Goal: Task Accomplishment & Management: Use online tool/utility

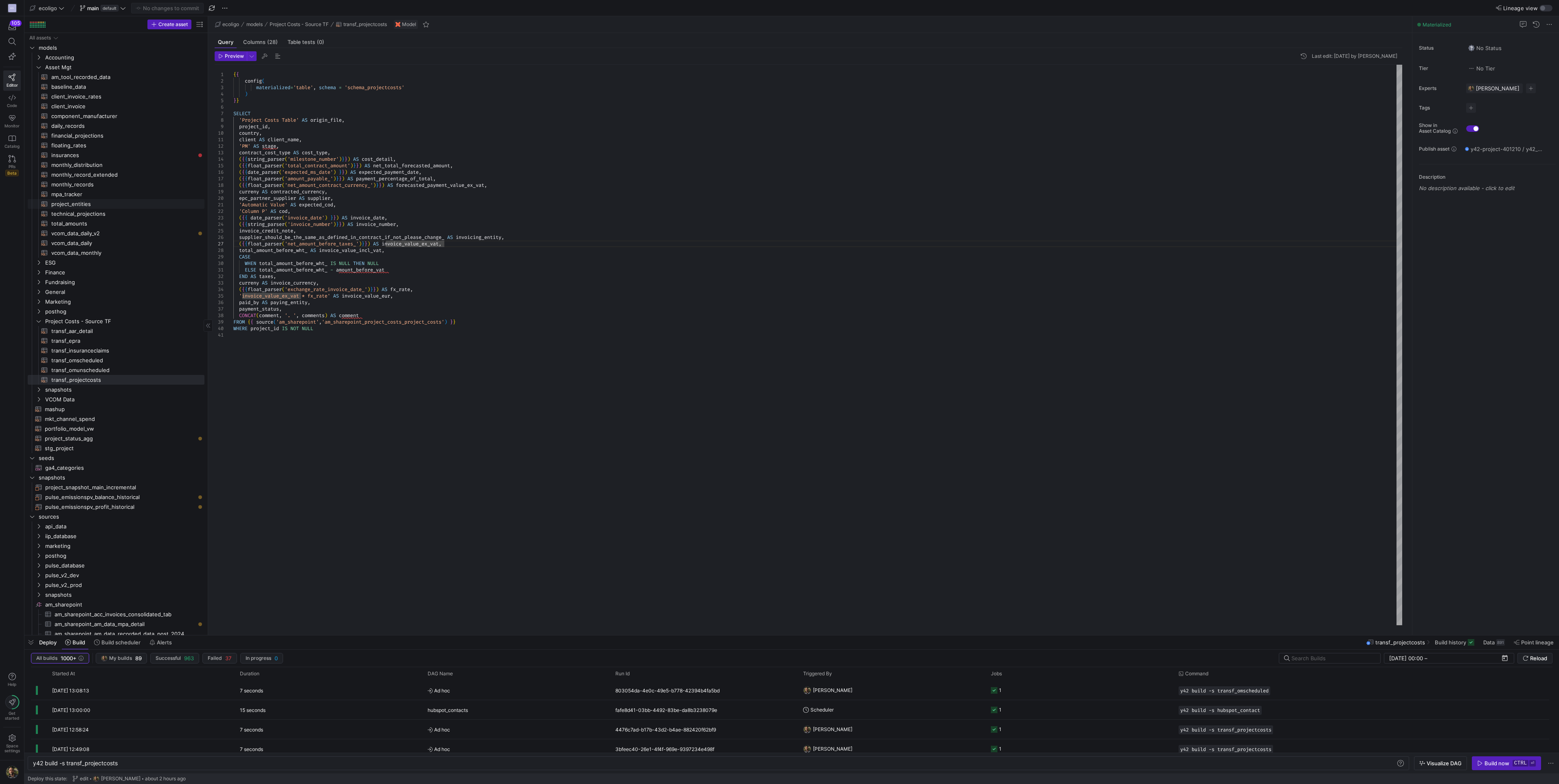
click at [74, 213] on span "technical_projections​​​​​​​​​​" at bounding box center [123, 214] width 144 height 9
type textarea "{{ config( materialized='table', schema = 'schema_asset_mgt' ) }} SELECT mr.pro…"
type textarea "y42 build -s technical_projections"
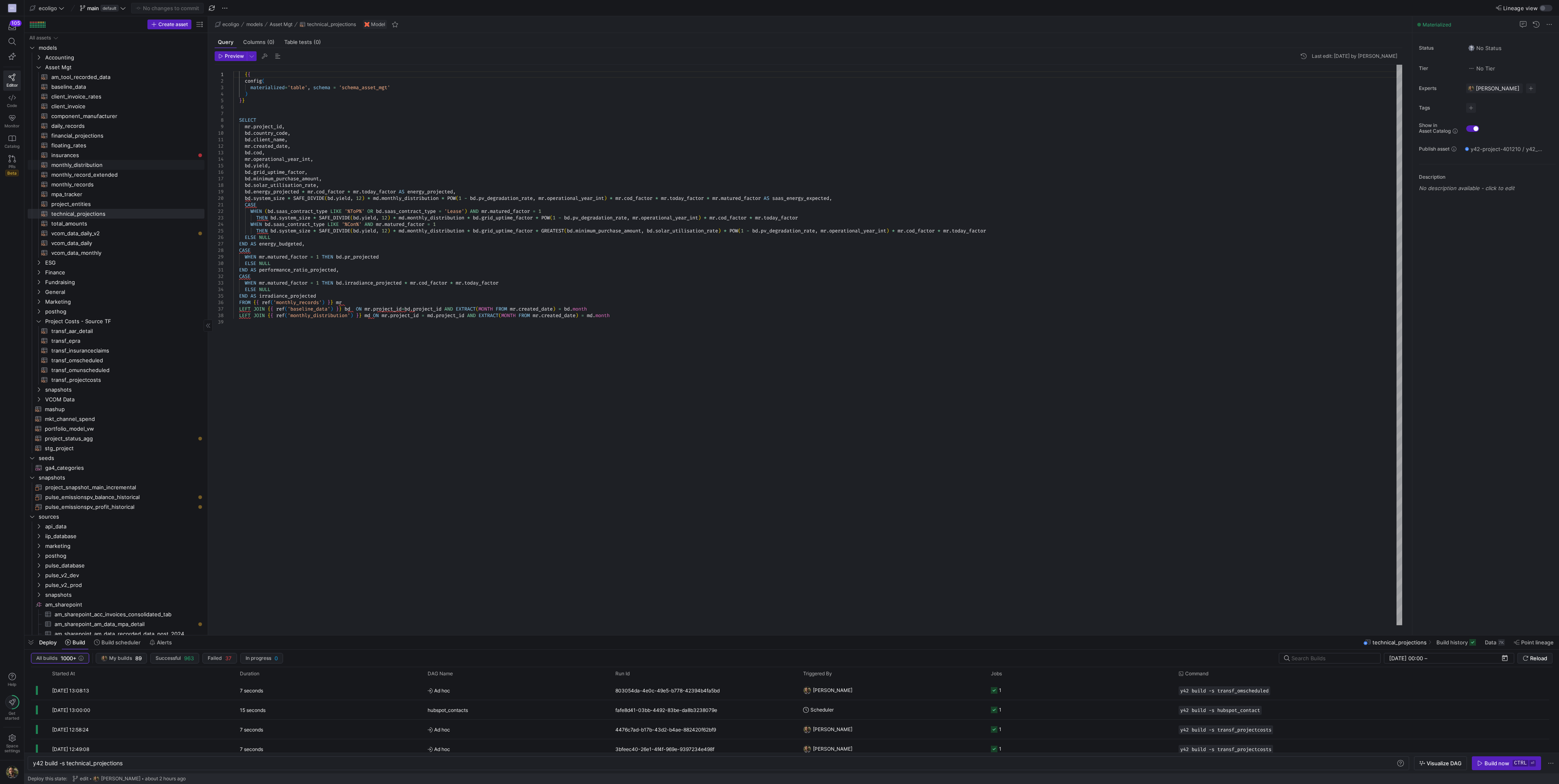
click at [74, 163] on span "monthly_distribution​​​​​​​​​​" at bounding box center [123, 165] width 144 height 9
type textarea "{{ config( materialized='ephemeral' ) }} -- Monthly Distribution should be rena…"
type textarea "y42 build -s monthly_distribution"
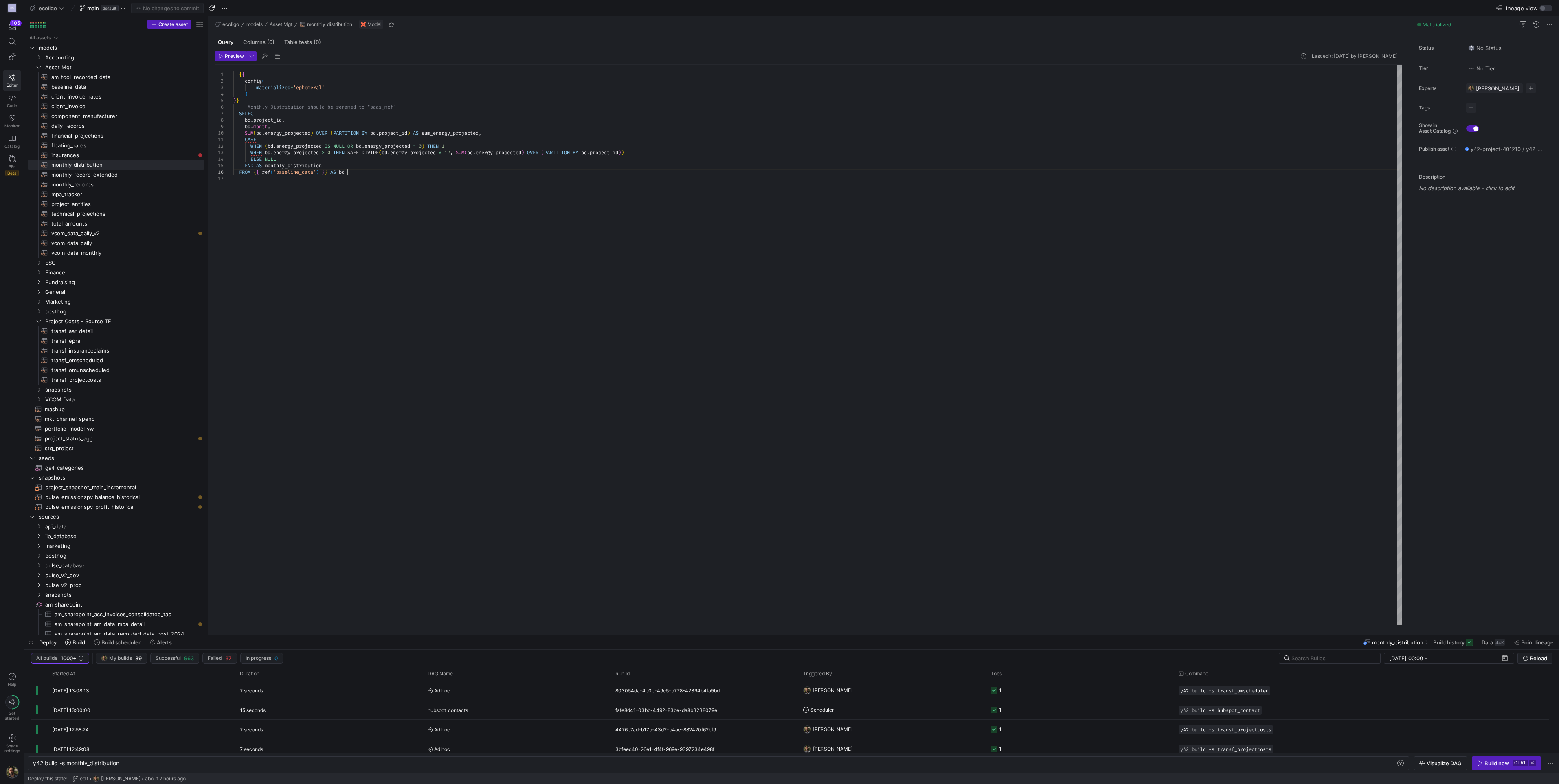
scroll to position [25, 1]
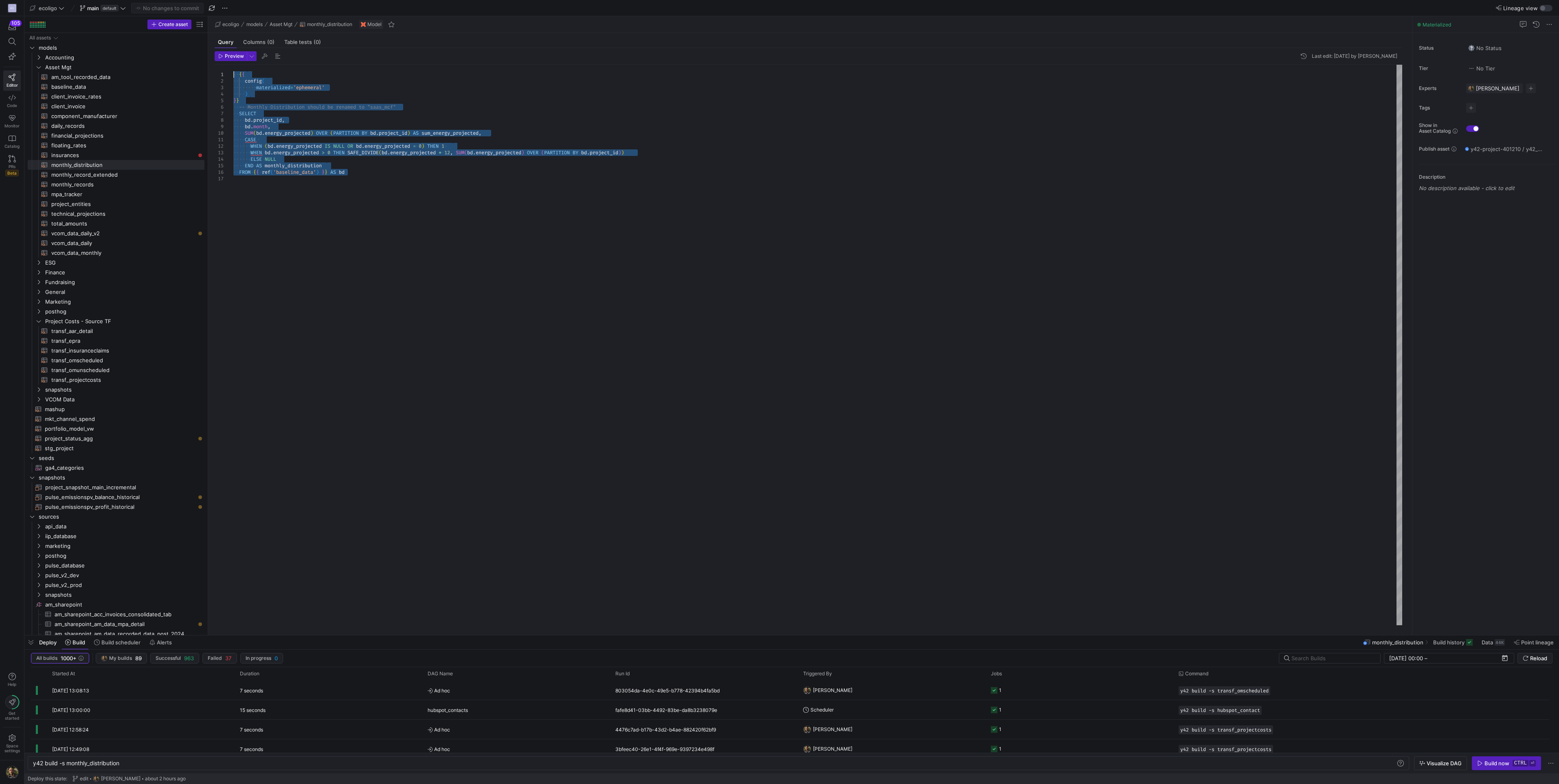
drag, startPoint x: 356, startPoint y: 172, endPoint x: 182, endPoint y: 47, distance: 214.2
click at [234, 65] on div "{ { config ( materialized = 'ephemeral' ) } } -- Monthly Distribution should be…" at bounding box center [818, 345] width 1169 height 561
click at [70, 90] on span "baseline_data​​​​​​​​​​" at bounding box center [123, 87] width 144 height 9
type textarea "{{ config( materialized='table', schema = 'schema_asset_mgt' ) }} WITH mashup_e…"
type textarea "y42 build -s baseline_data"
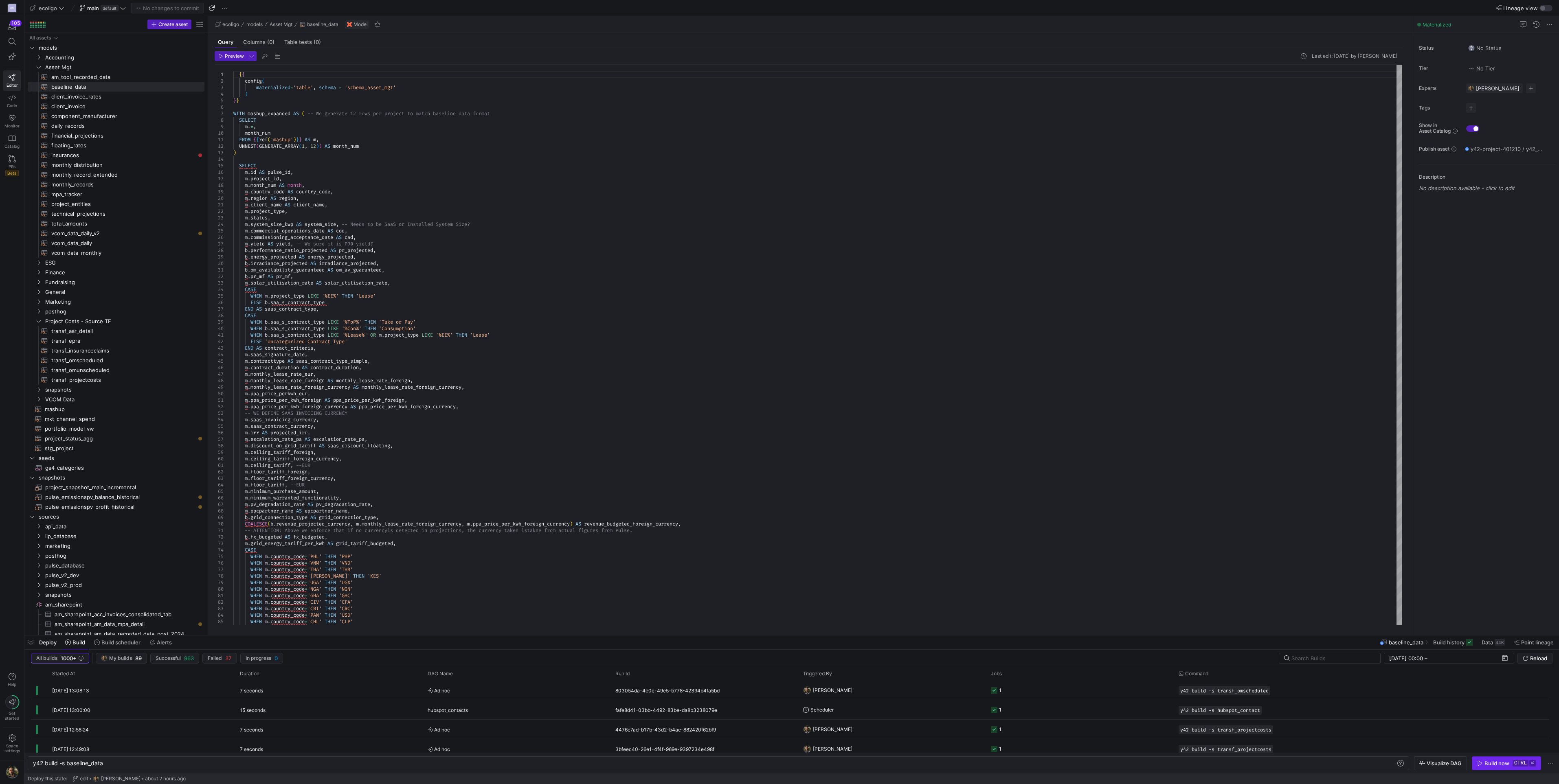
click at [1487, 763] on div "Build now" at bounding box center [1497, 763] width 25 height 7
click at [233, 114] on div "7" at bounding box center [224, 113] width 19 height 7
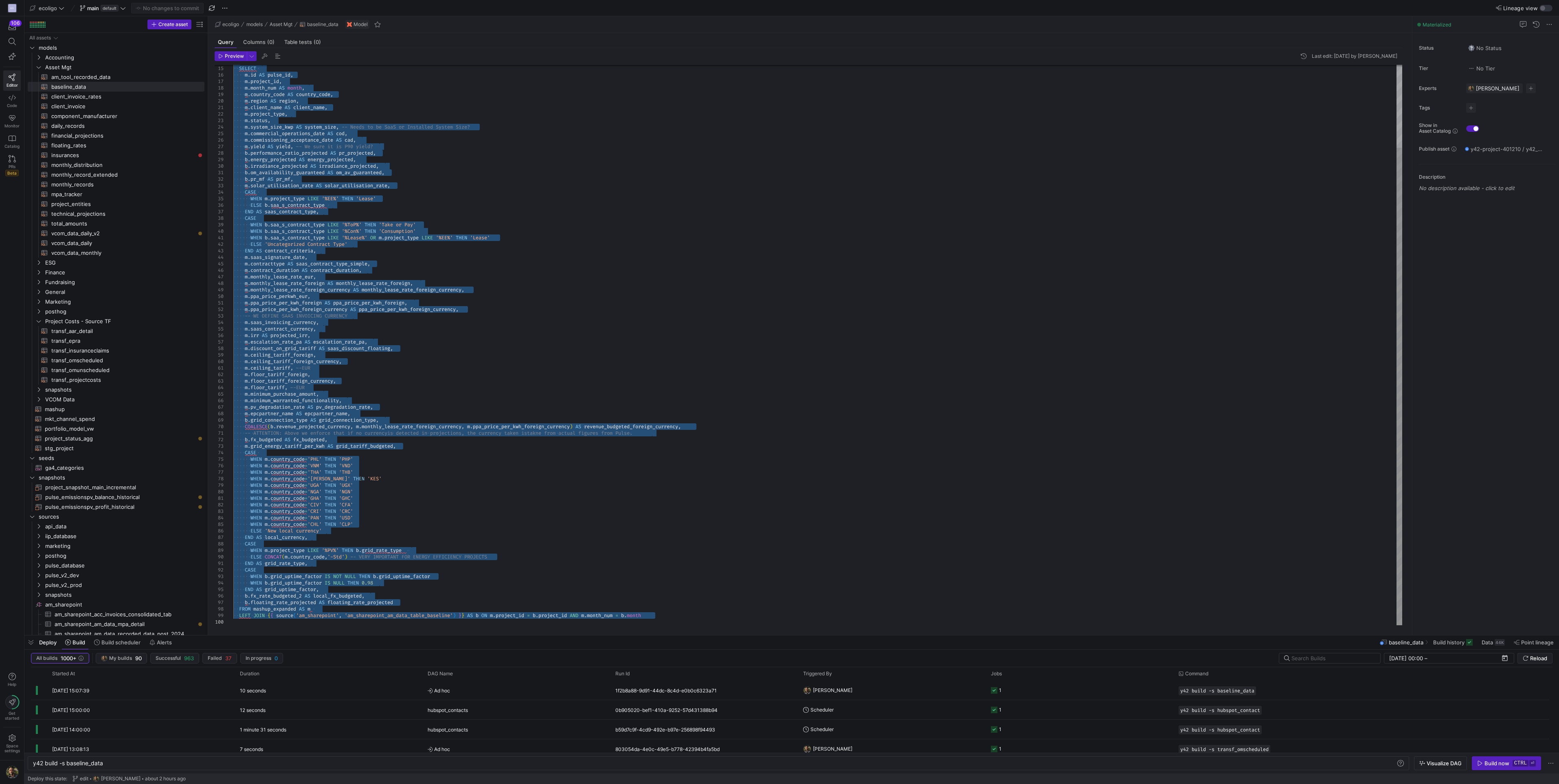
drag, startPoint x: 235, startPoint y: 114, endPoint x: 765, endPoint y: 641, distance: 747.4
click at [71, 135] on span "financial_projections​​​​​​​​​​" at bounding box center [123, 136] width 144 height 9
type textarea "{{ config( materialized='table',schema='schema_asset_mgt' ) }} WITH revenue_bud…"
type textarea "y42 build -s financial_projections"
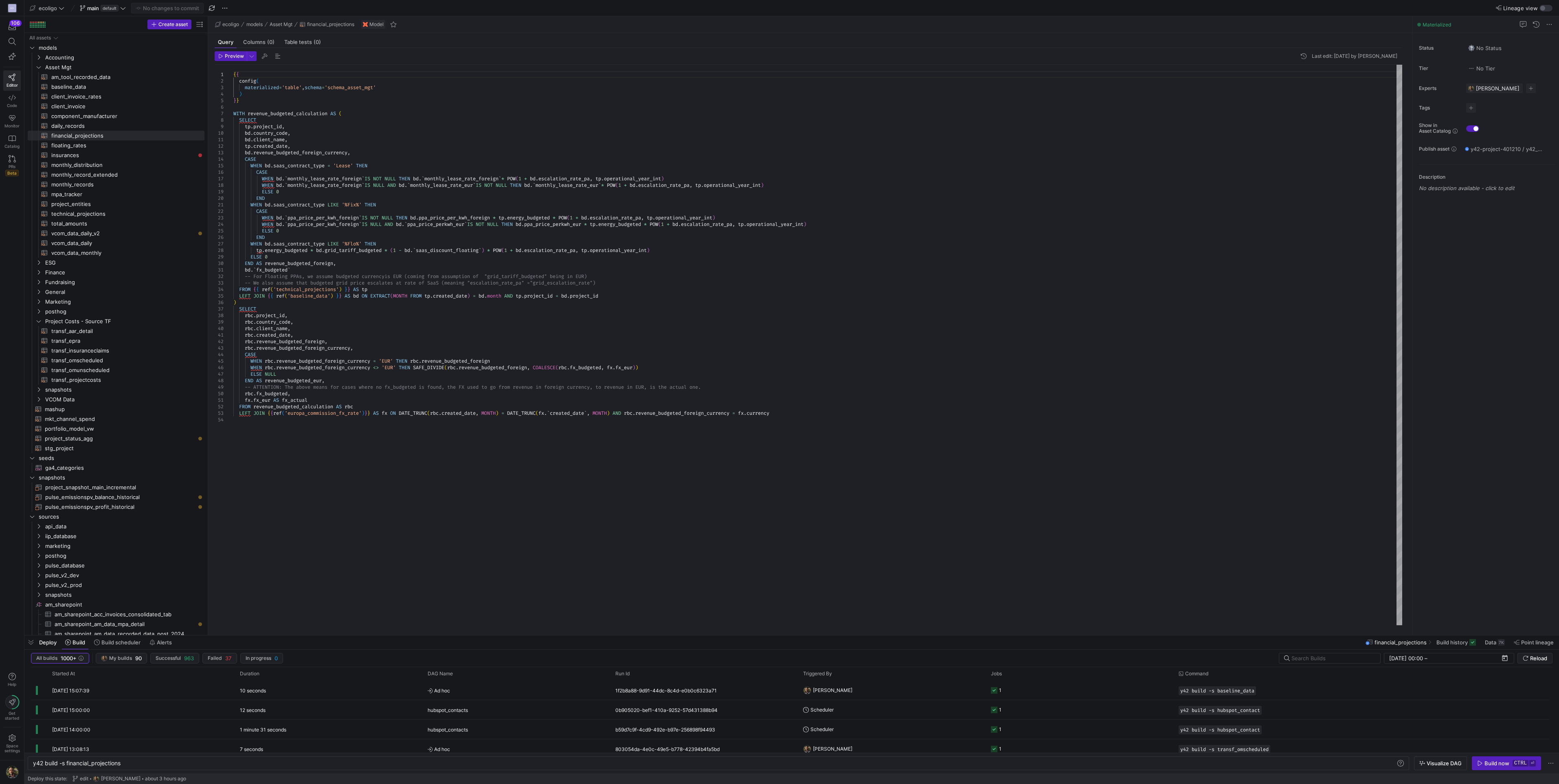
scroll to position [25, 1]
click at [466, 349] on div "{ { config ( materialized = 'table' , schema = 'schema_asset_mgt' ) } } WITH re…" at bounding box center [818, 345] width 1169 height 561
click at [39, 273] on icon "Press SPACE to select this row." at bounding box center [38, 272] width 5 height 5
click at [80, 304] on span "sales_invoices​​​​​​​​​​" at bounding box center [123, 301] width 144 height 9
type textarea "{{ config( materialized = 'table', schema = 'schema_finance_cubes' ) }} -- This…"
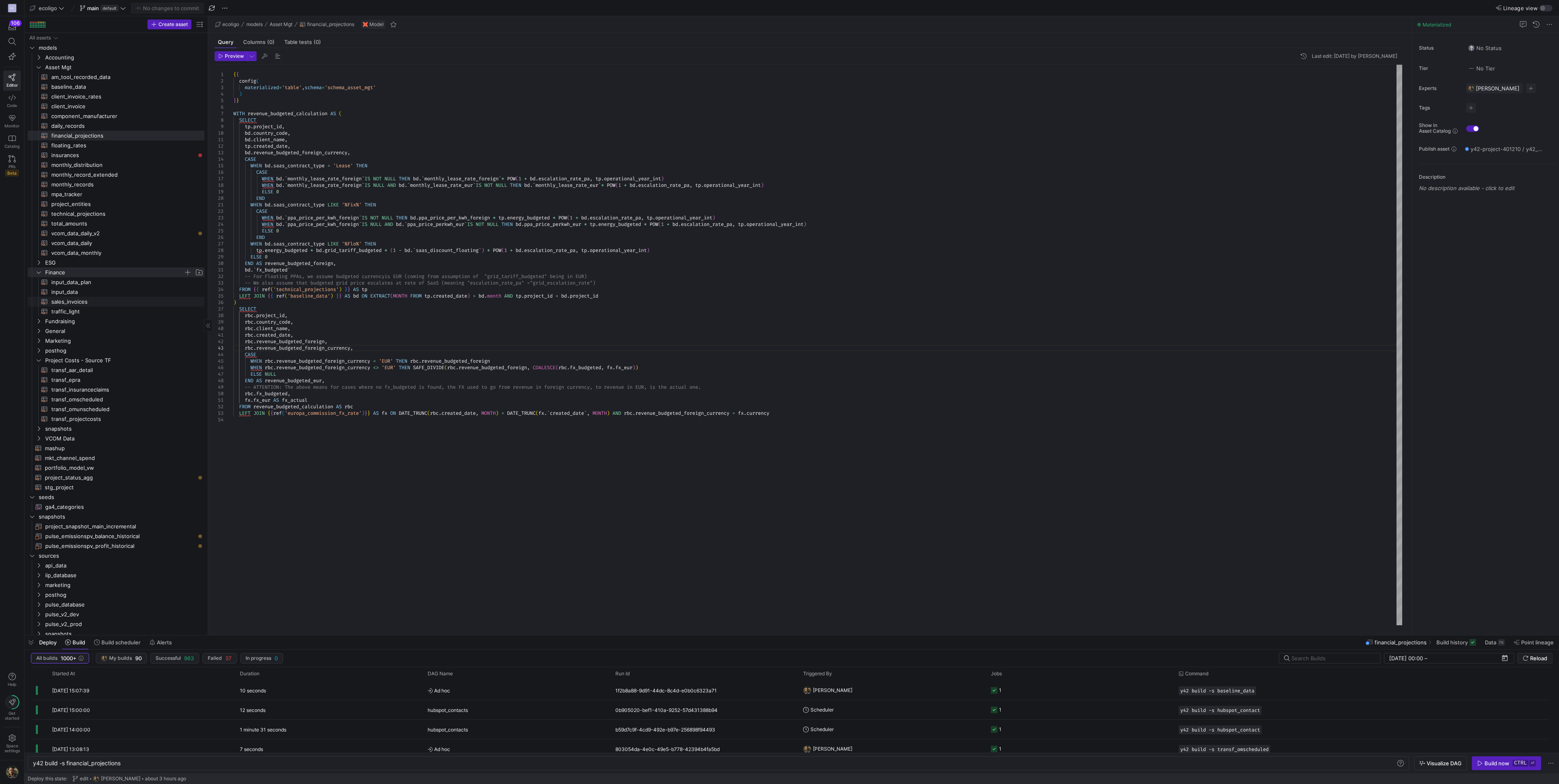
type textarea "y42 build -s sales_invoices"
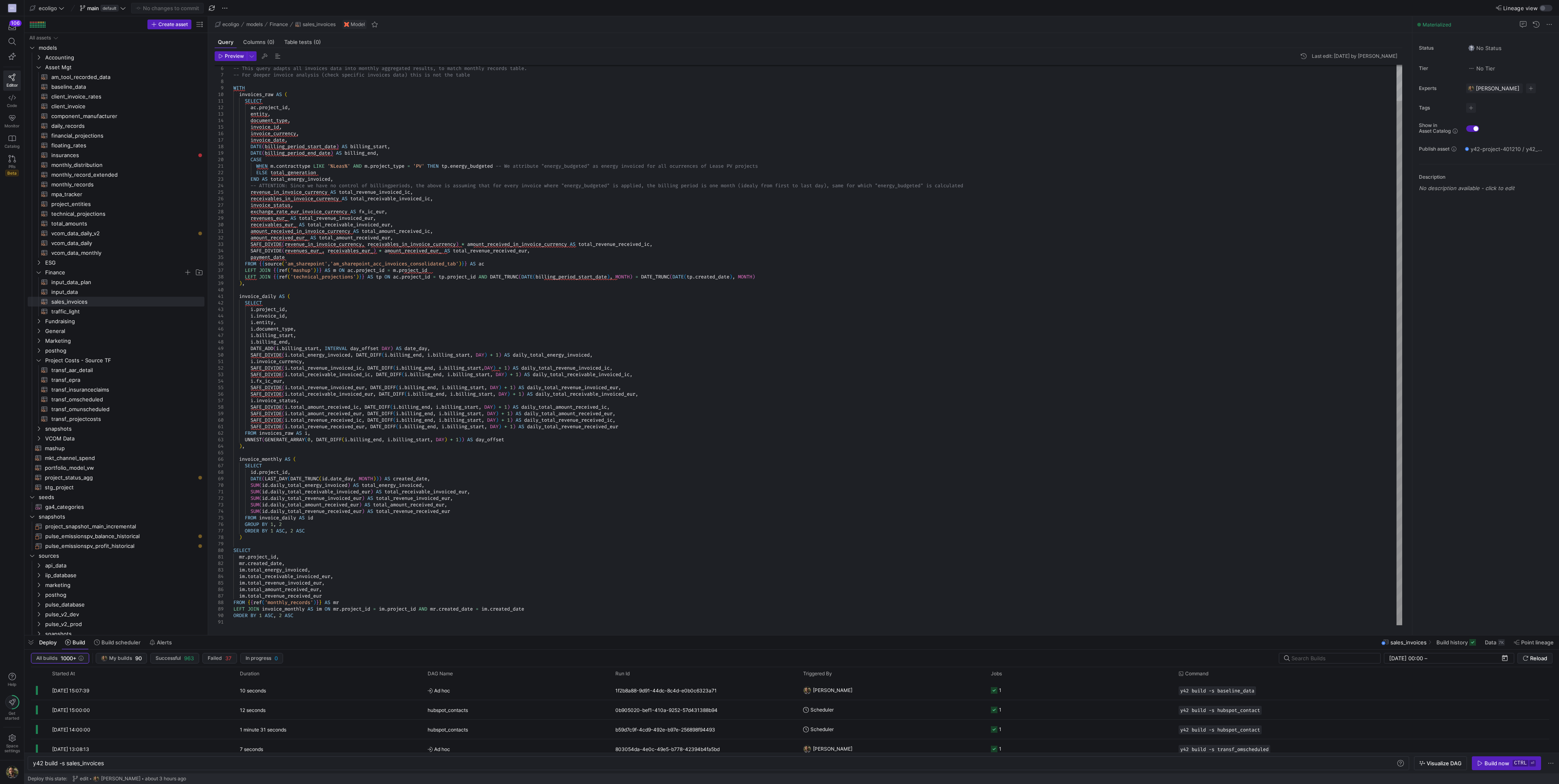
click at [433, 486] on div "} } -- This query adapts all invoices data into monthl y aggregated results, to…" at bounding box center [818, 325] width 1169 height 599
click at [264, 491] on div "} } -- This query adapts all invoices data into monthl y aggregated results, to…" at bounding box center [818, 332] width 1169 height 612
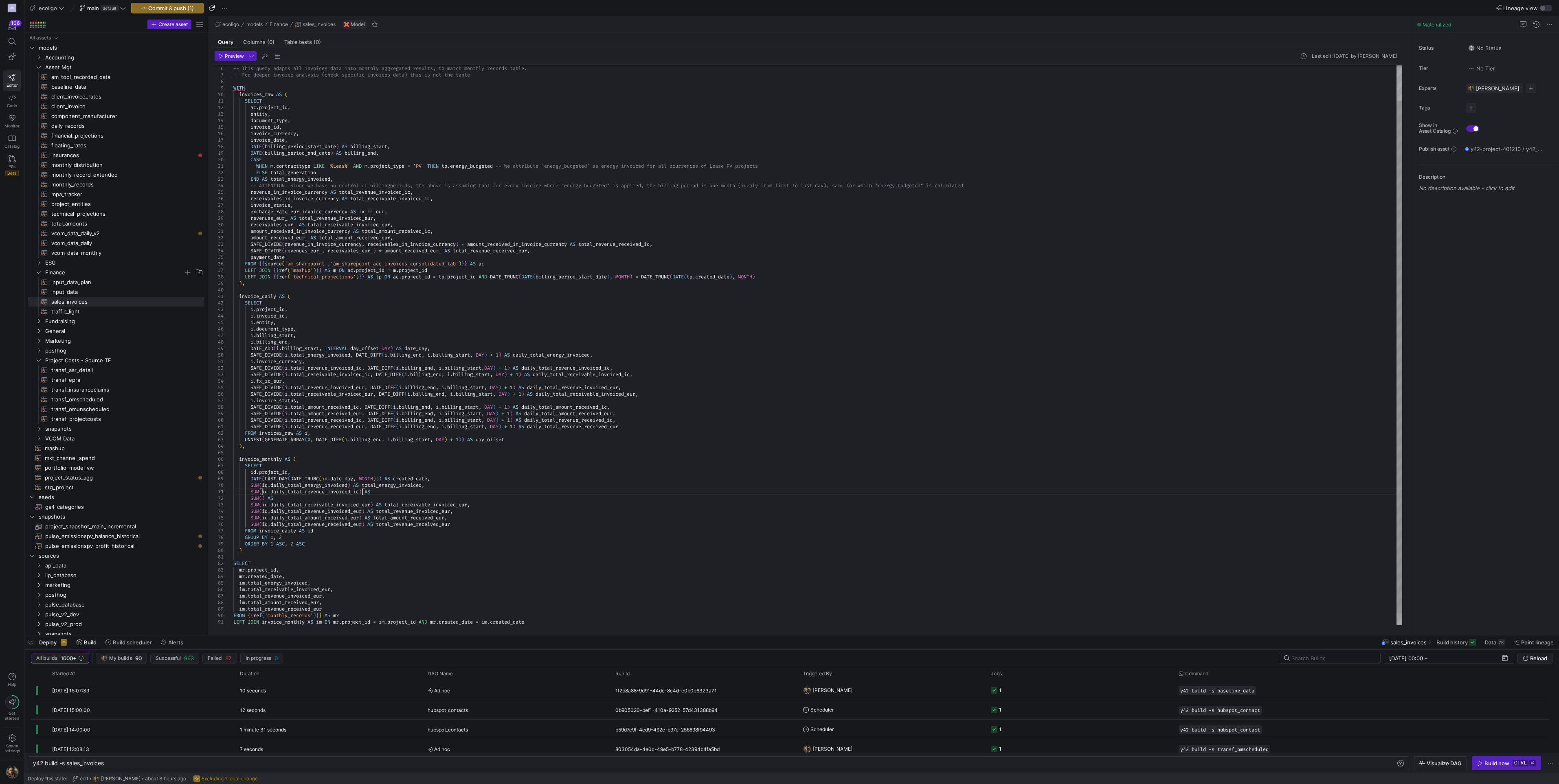
click at [382, 491] on div "} } -- This query adapts all invoices data into monthl y aggregated results, to…" at bounding box center [818, 332] width 1169 height 612
click at [264, 499] on div "} } -- This query adapts all invoices data into monthl y aggregated results, to…" at bounding box center [818, 332] width 1169 height 612
drag, startPoint x: 287, startPoint y: 500, endPoint x: 211, endPoint y: 500, distance: 76.0
click at [234, 500] on div "} } -- This query adapts all invoices data into monthl y aggregated results, to…" at bounding box center [818, 332] width 1169 height 612
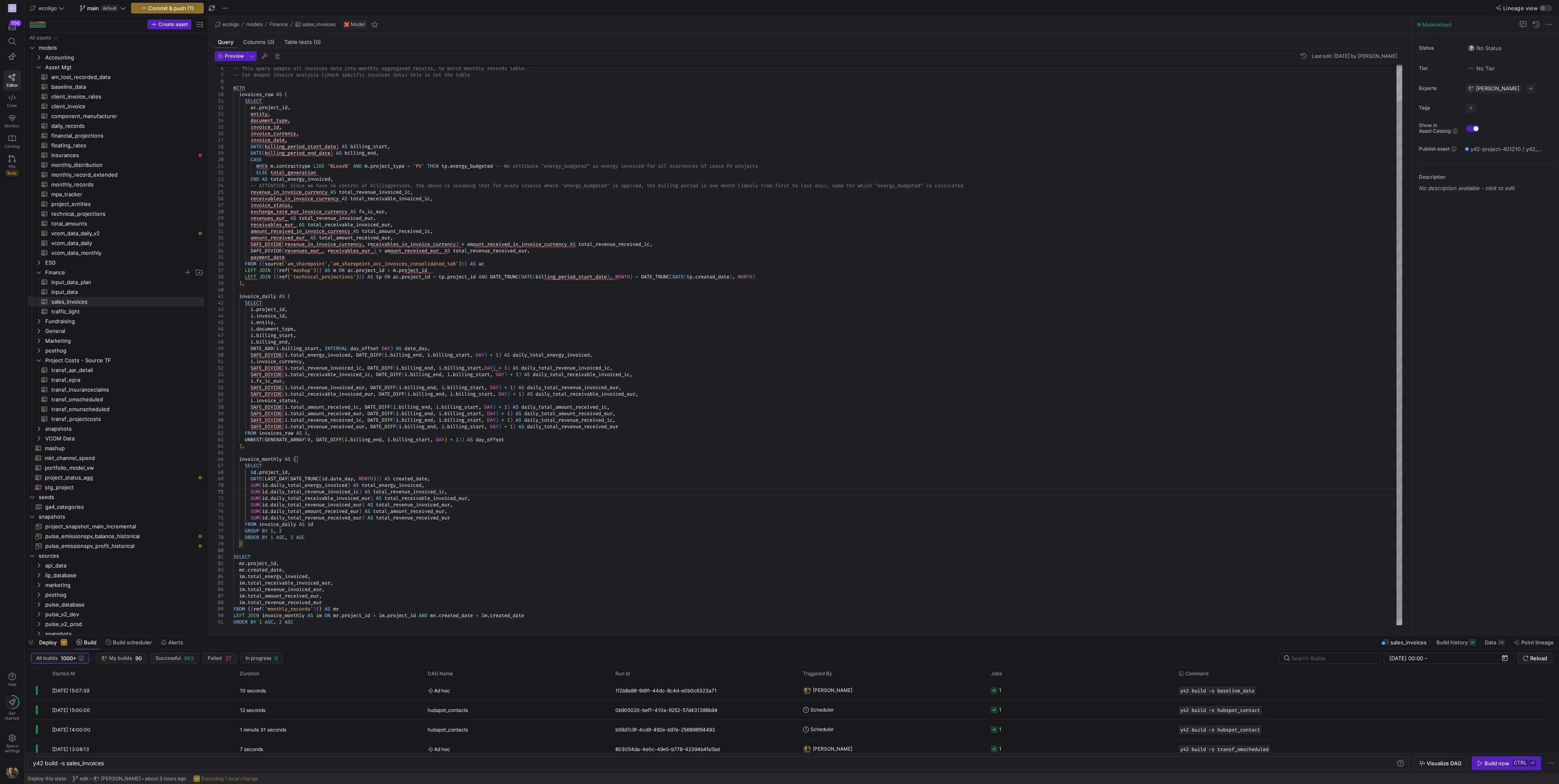
click at [408, 537] on div "} } -- This query adapts all invoices data into monthl y aggregated results, to…" at bounding box center [818, 328] width 1169 height 606
drag, startPoint x: 459, startPoint y: 489, endPoint x: 252, endPoint y: 493, distance: 207.0
click at [252, 493] on div "} } -- This query adapts all invoices data into monthl y aggregated results, to…" at bounding box center [818, 328] width 1169 height 606
click at [479, 495] on div "} } -- This query adapts all invoices data into monthl y aggregated results, to…" at bounding box center [818, 325] width 1169 height 599
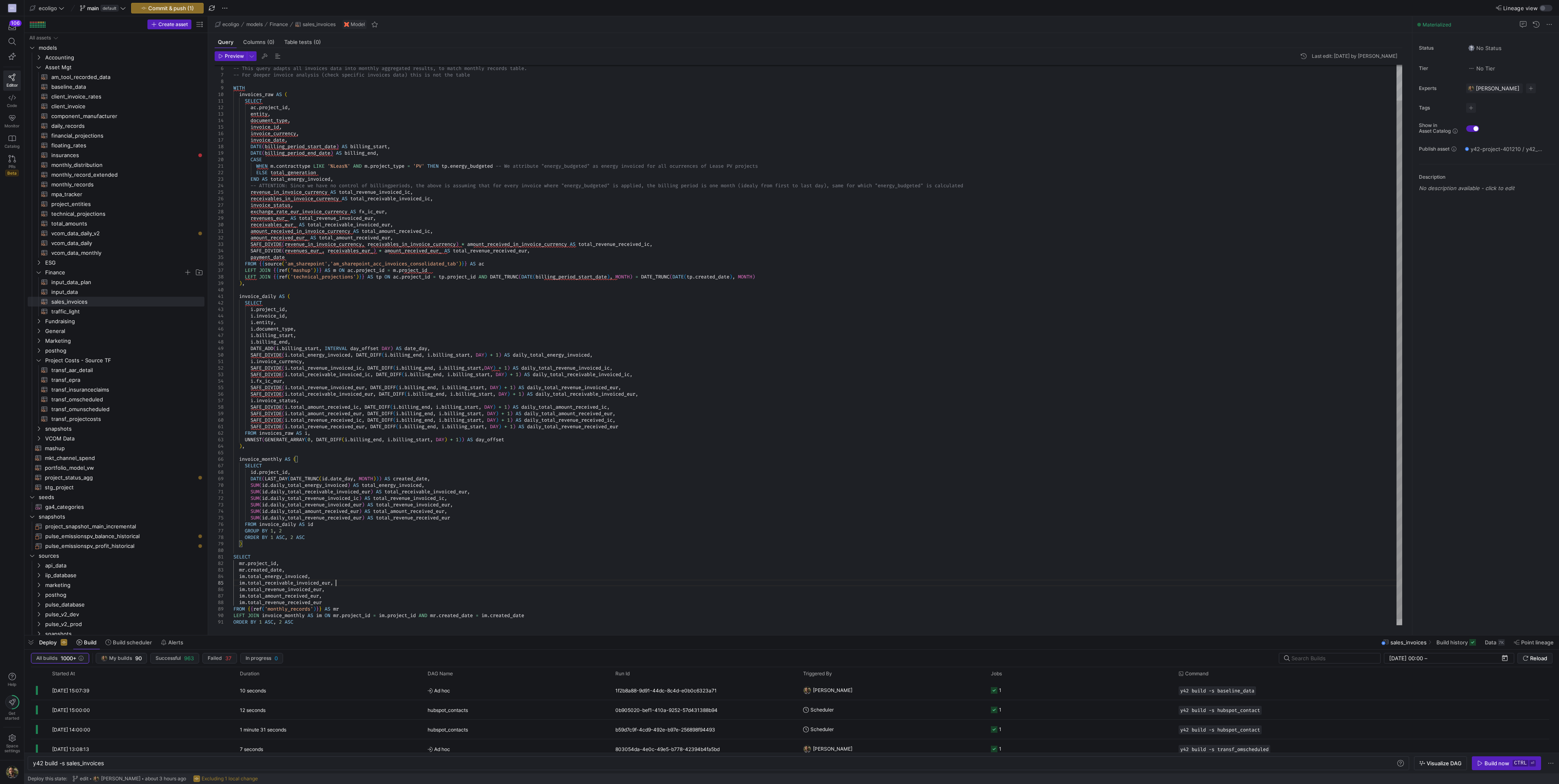
click at [343, 583] on div "} } -- This query adapts all invoices data into monthl y aggregated results, to…" at bounding box center [818, 328] width 1169 height 606
type textarea "SELECT mr.project_id, mr.created_date, [DOMAIN_NAME]_energy_invoiced, [DOMAIN_N…"
click at [169, 9] on span "Commit & push (1)" at bounding box center [171, 8] width 45 height 7
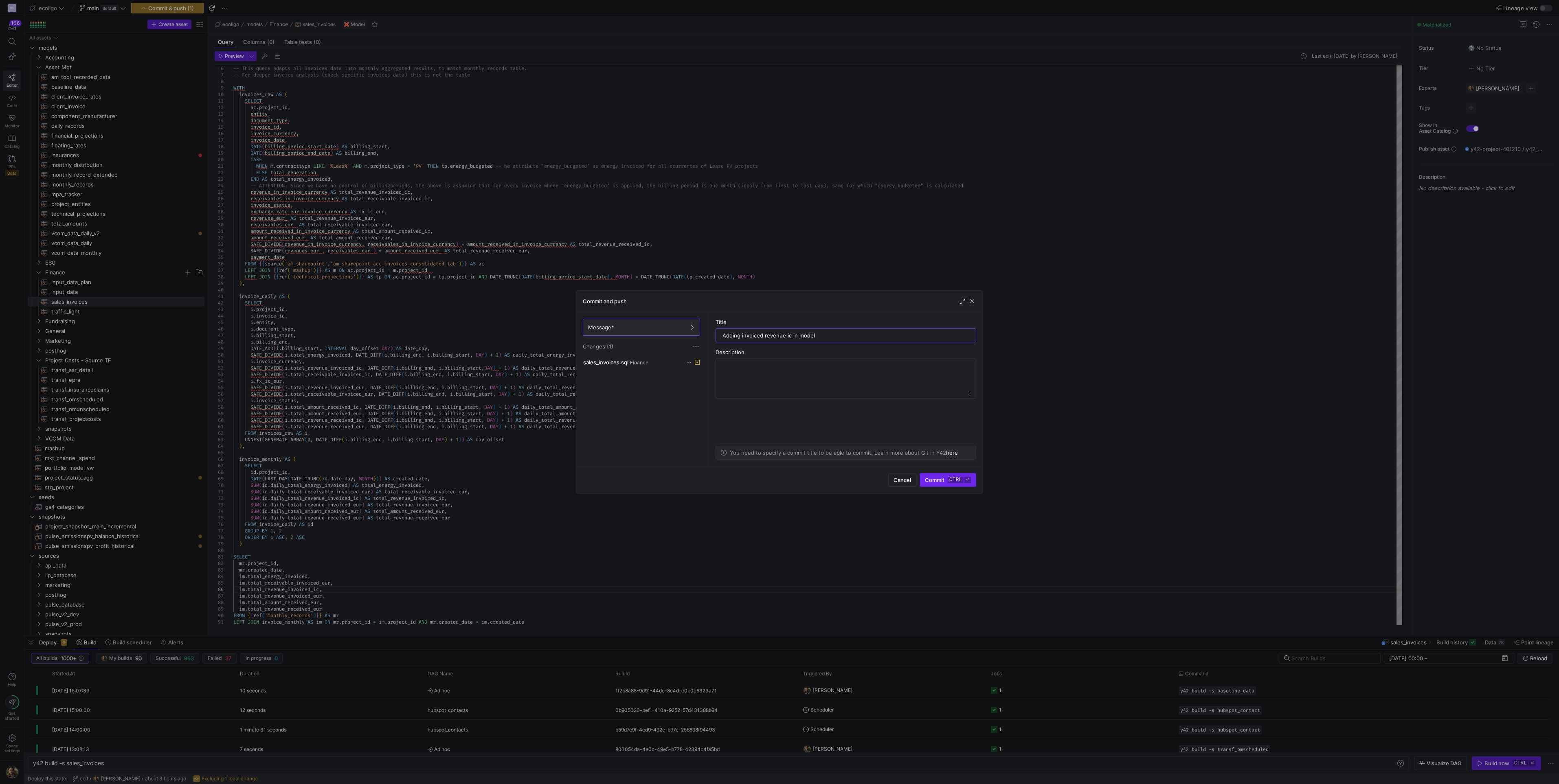
type input "Adding invoiced revenue ic in model"
click at [957, 479] on kbd "ctrl" at bounding box center [956, 480] width 16 height 7
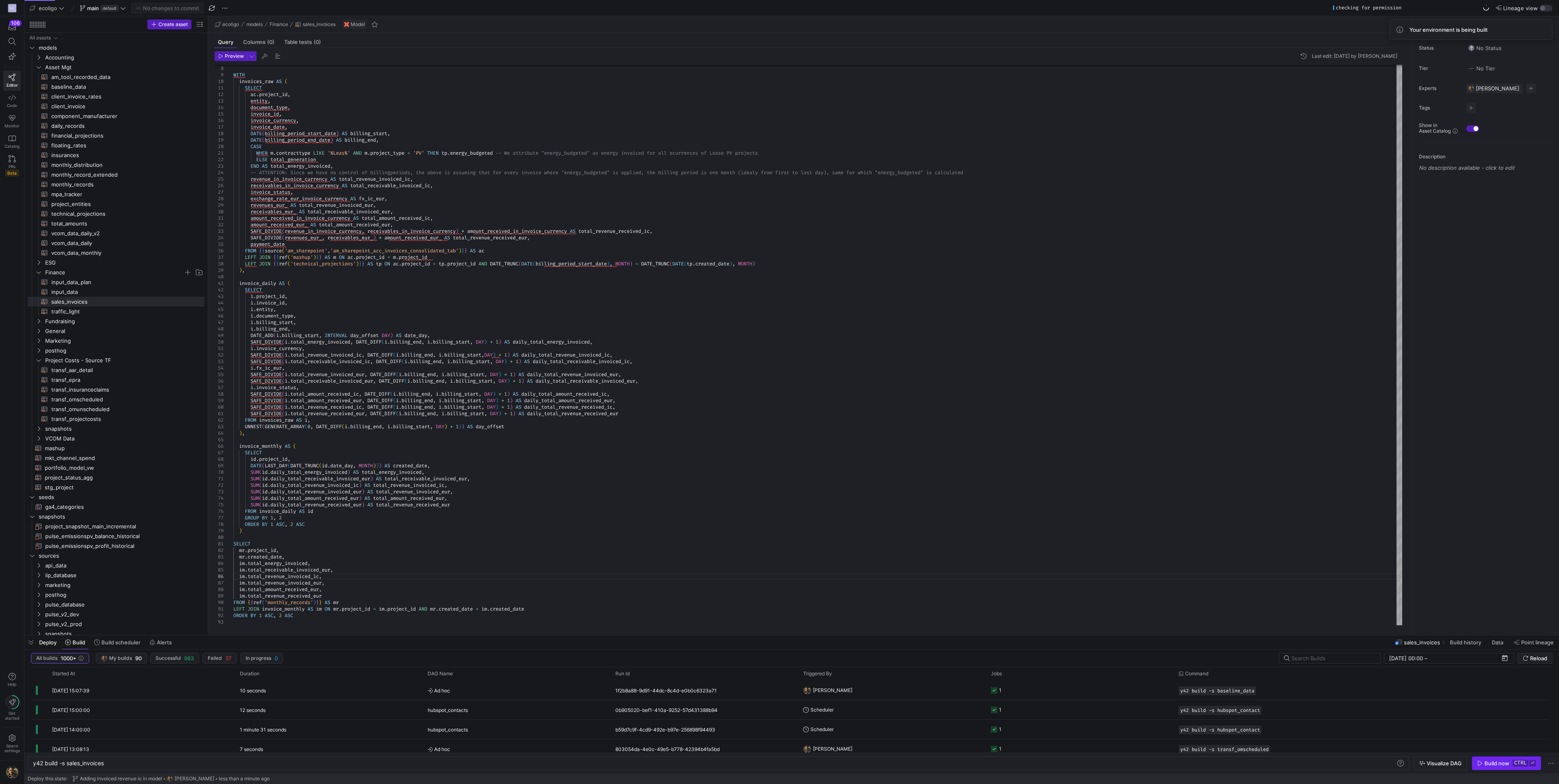
click at [1490, 763] on div "Build now" at bounding box center [1497, 763] width 25 height 7
